Goal: Task Accomplishment & Management: Complete application form

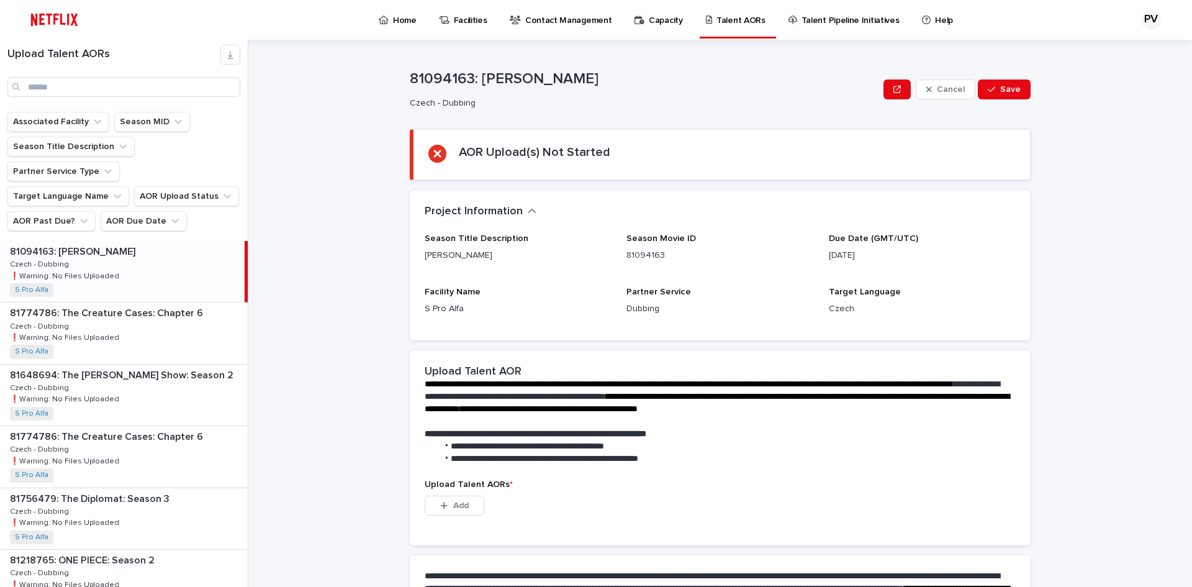
click at [404, 17] on p "Home" at bounding box center [405, 13] width 24 height 26
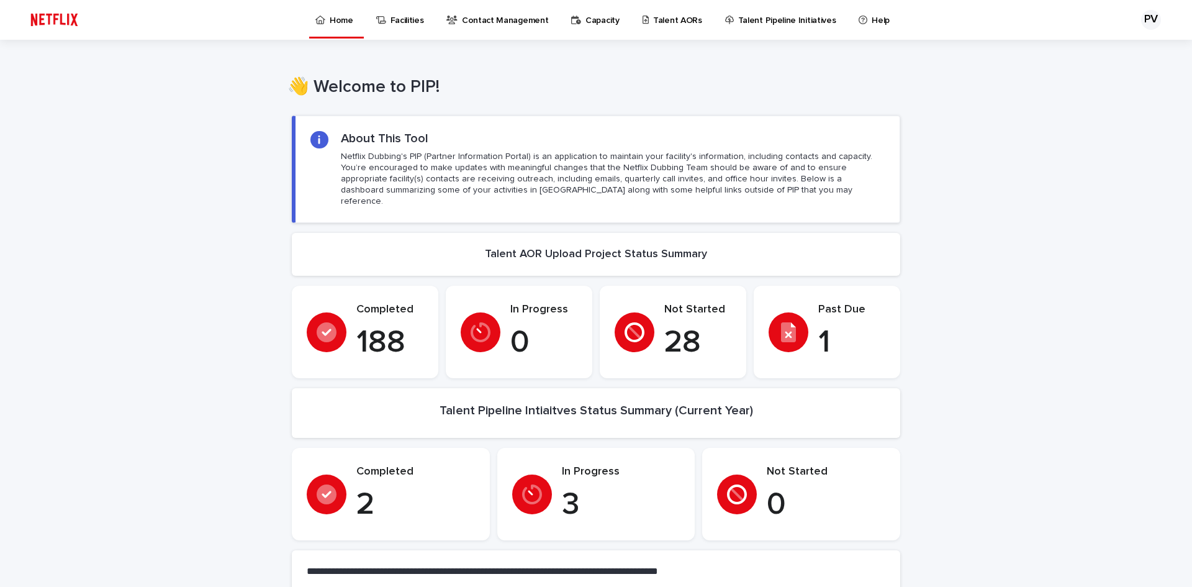
click at [653, 19] on p "Talent AORs" at bounding box center [677, 13] width 49 height 26
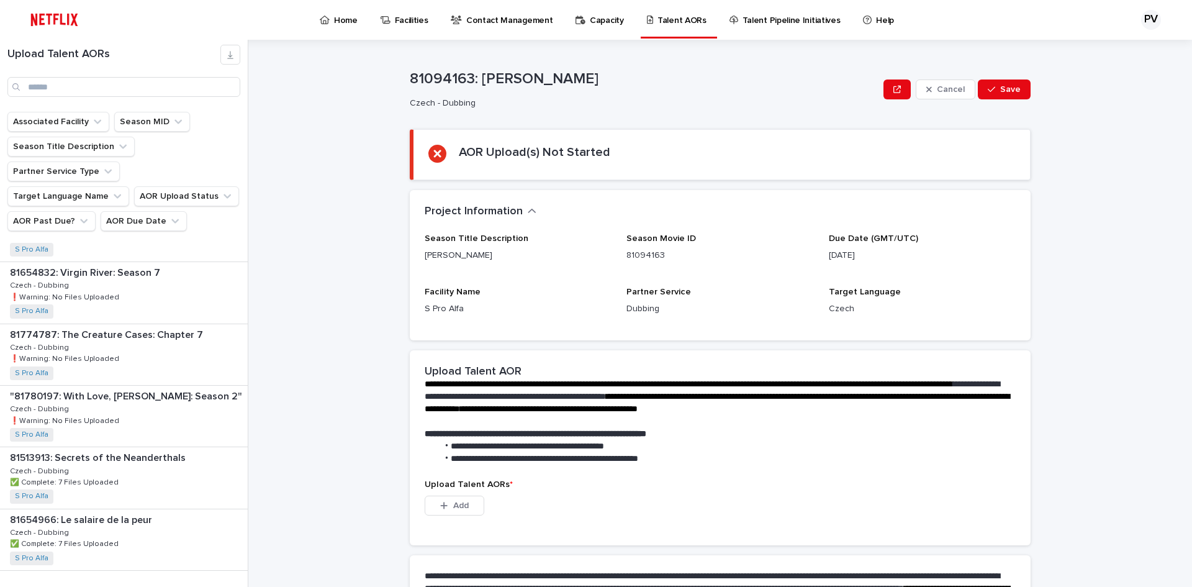
scroll to position [1459, 0]
click at [83, 85] on input "Search" at bounding box center [123, 87] width 233 height 20
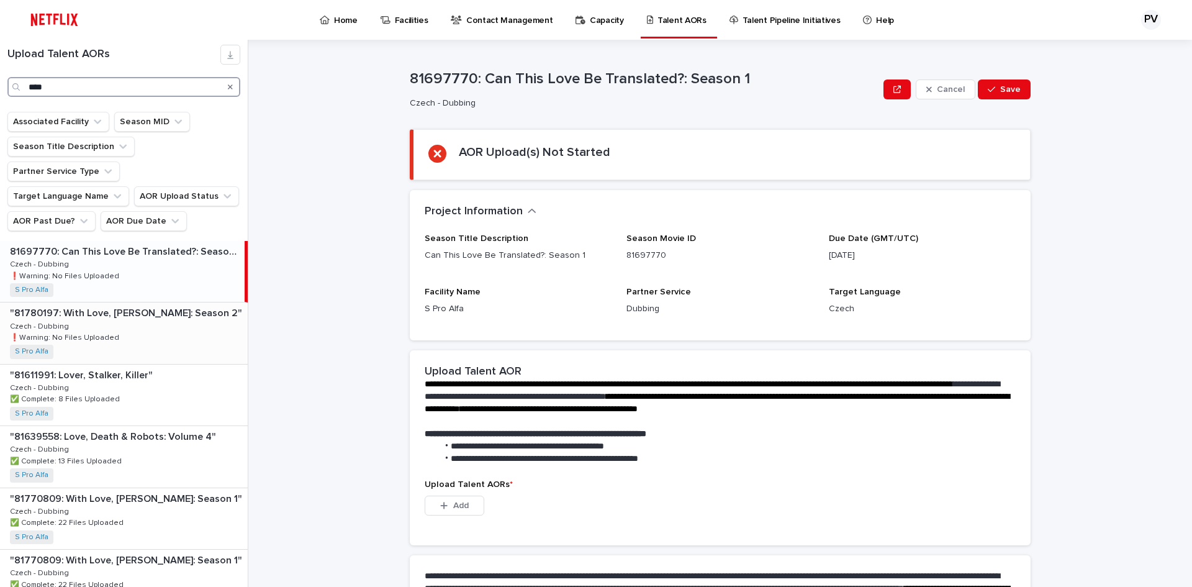
type input "****"
click at [131, 302] on div ""81780197: With Love, [PERSON_NAME]: Season 2" "81780197: With Love, [PERSON_NA…" at bounding box center [124, 332] width 248 height 61
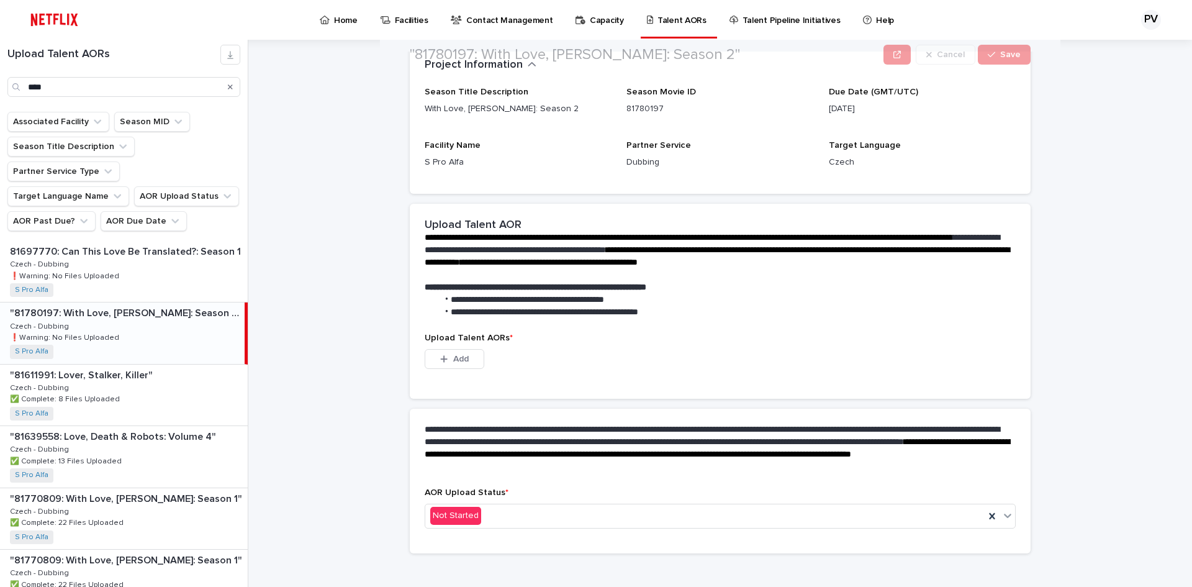
scroll to position [218, 0]
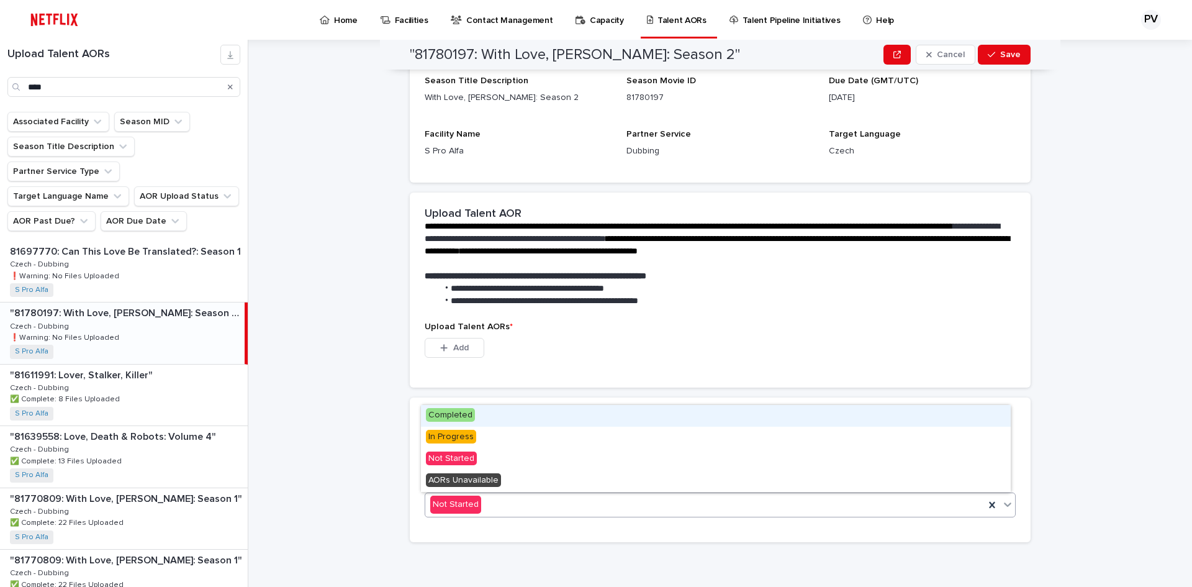
click at [523, 503] on div "Not Started" at bounding box center [704, 504] width 559 height 20
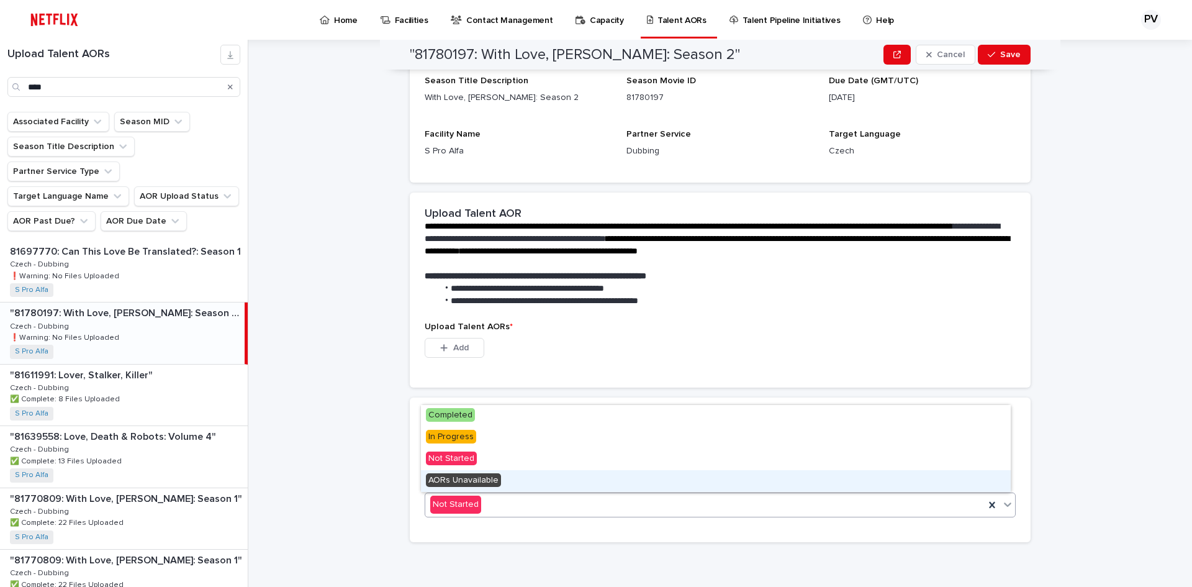
click at [477, 479] on span "AORs Unavailable" at bounding box center [463, 480] width 75 height 14
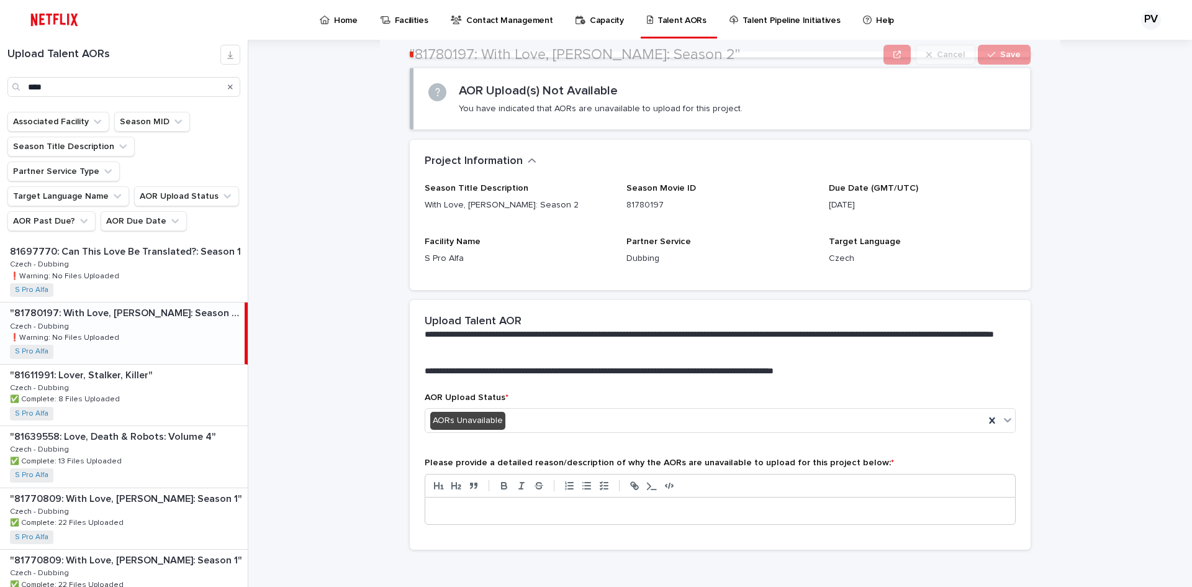
scroll to position [130, 0]
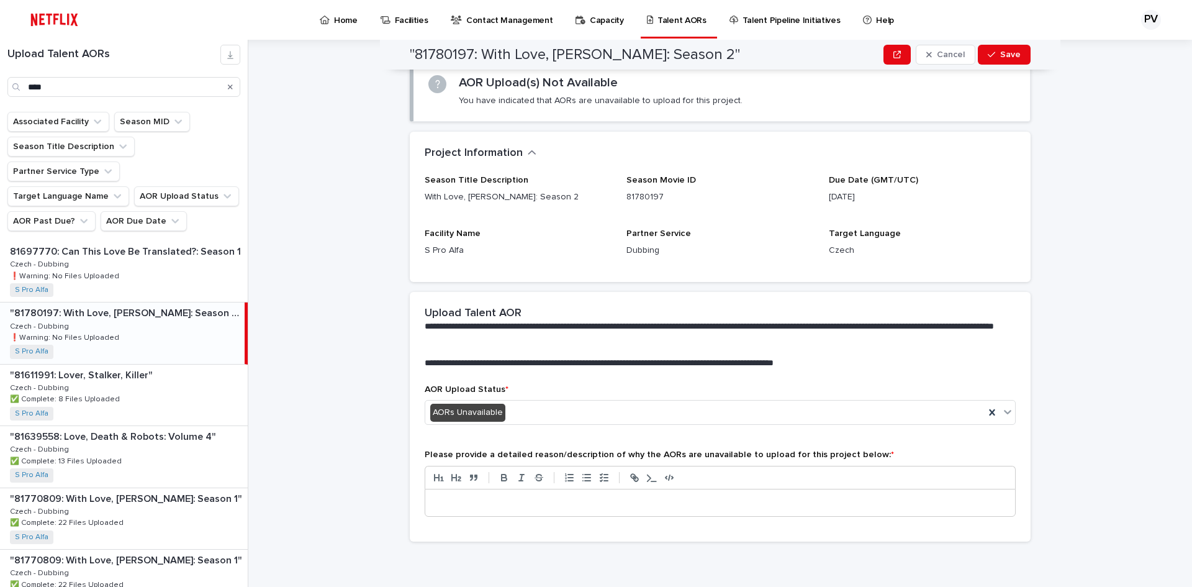
click at [455, 497] on p at bounding box center [719, 503] width 571 height 12
drag, startPoint x: 542, startPoint y: 500, endPoint x: 409, endPoint y: 500, distance: 133.4
click at [413, 500] on div "**********" at bounding box center [720, 462] width 621 height 157
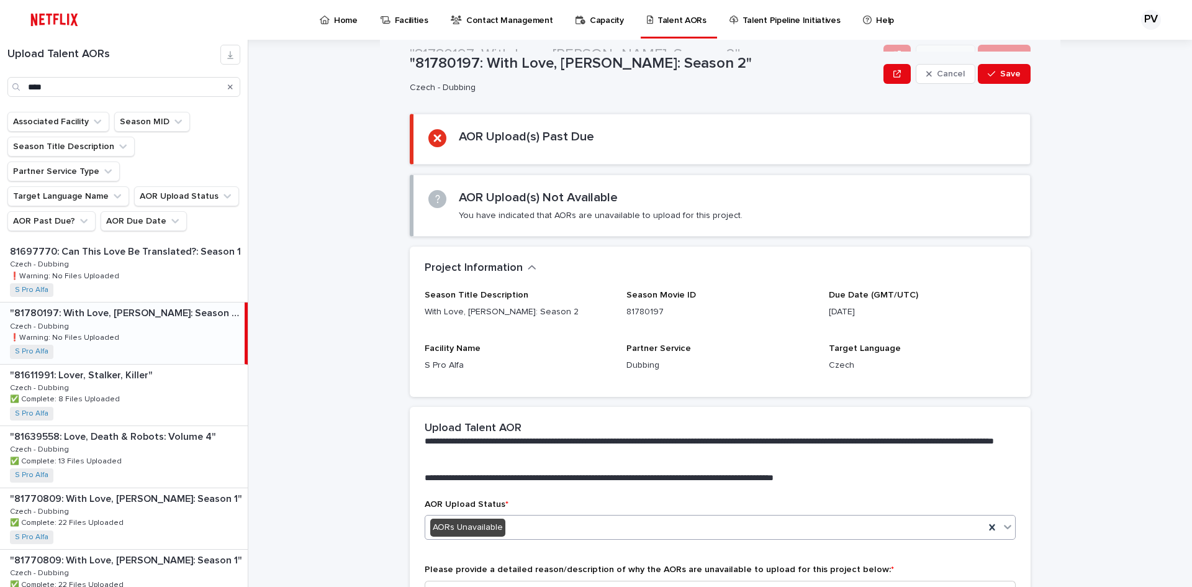
scroll to position [0, 0]
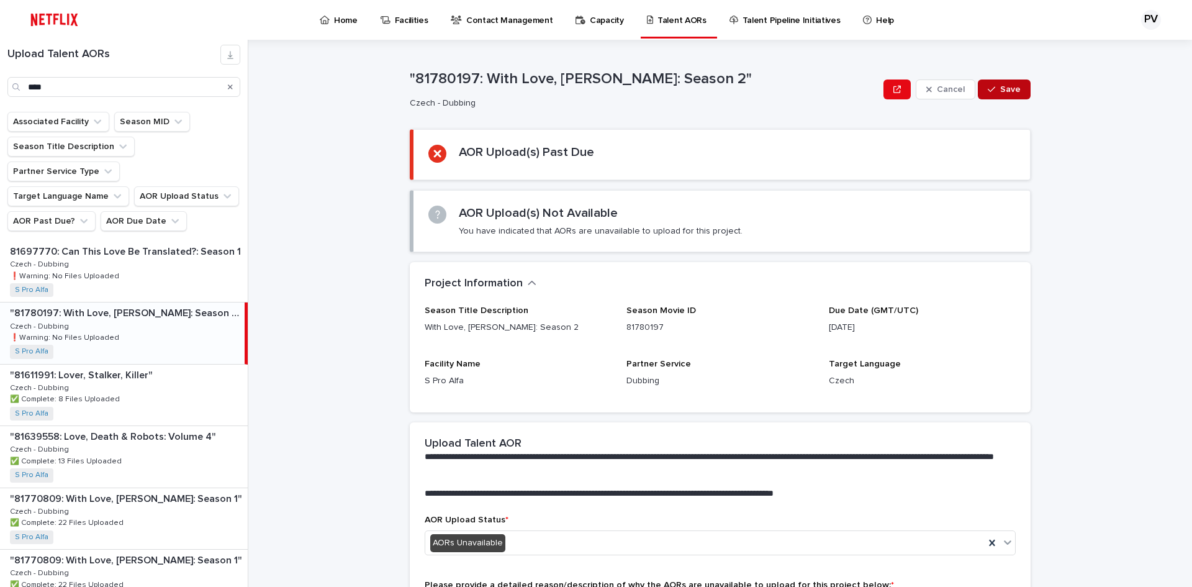
click at [1000, 88] on span "Save" at bounding box center [1010, 89] width 20 height 9
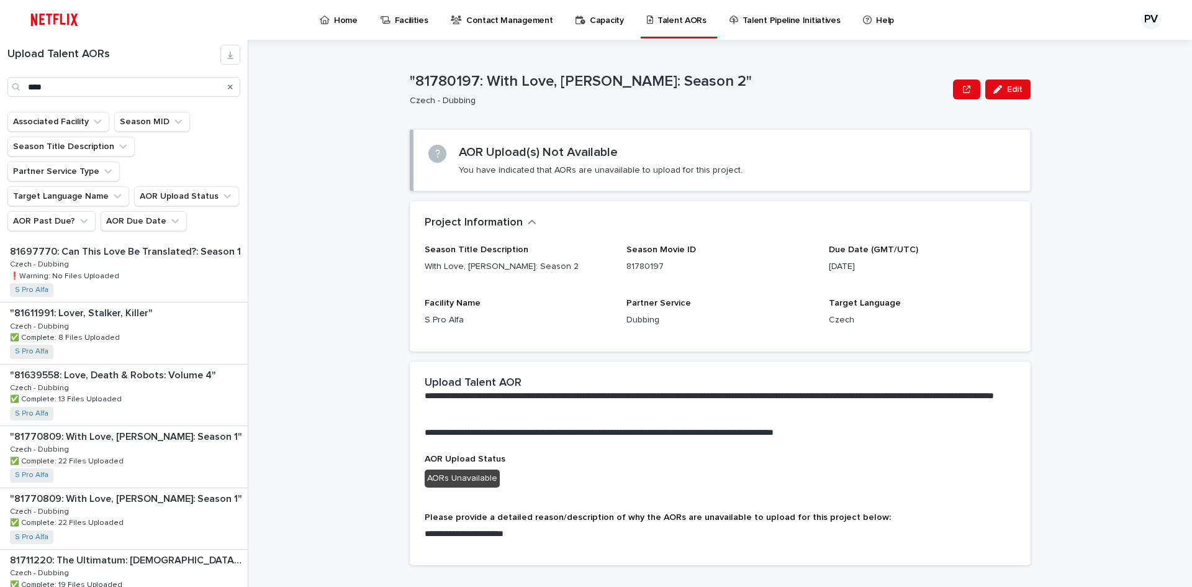
click at [342, 14] on p "Home" at bounding box center [346, 13] width 24 height 26
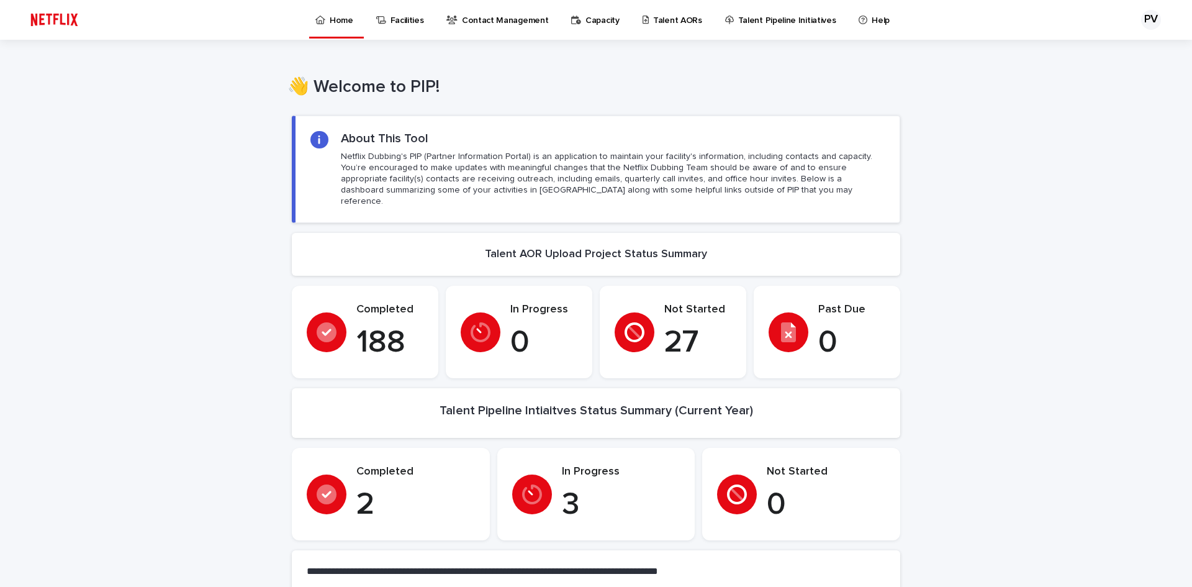
click at [660, 17] on p "Talent AORs" at bounding box center [677, 13] width 49 height 26
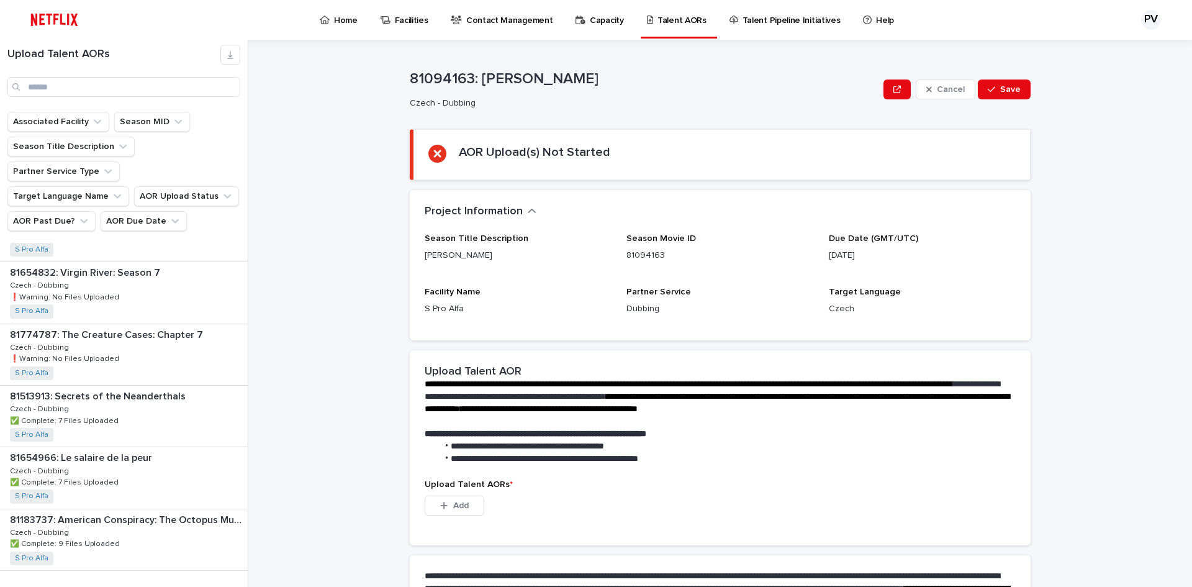
scroll to position [1459, 0]
click at [99, 81] on input "Search" at bounding box center [123, 87] width 233 height 20
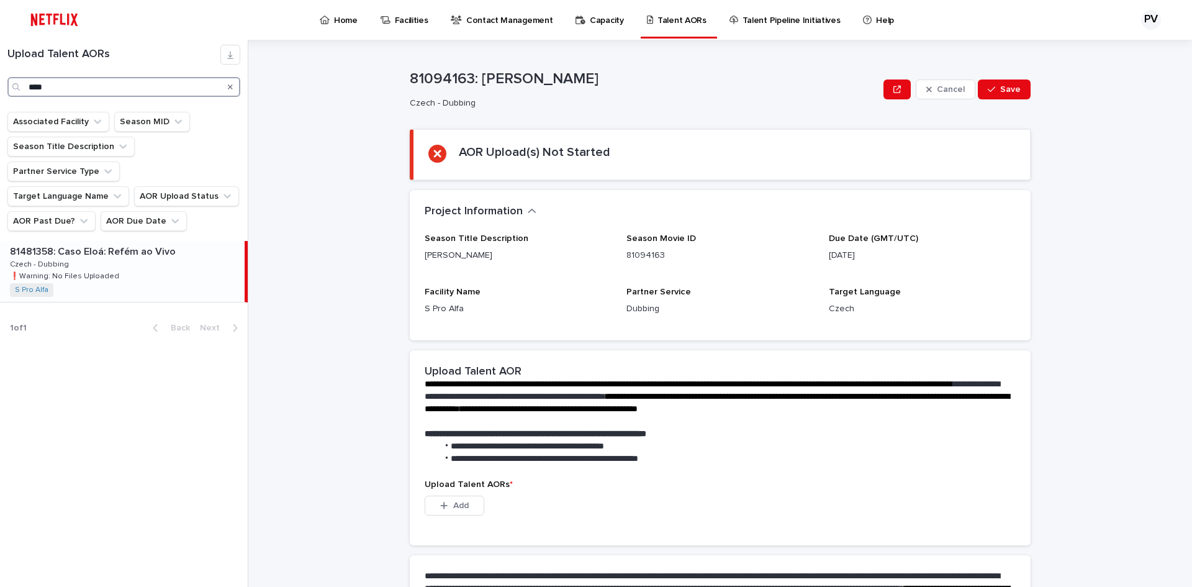
type input "****"
click at [114, 269] on p "❗️Warning: No Files Uploaded" at bounding box center [66, 274] width 112 height 11
